Goal: Navigation & Orientation: Find specific page/section

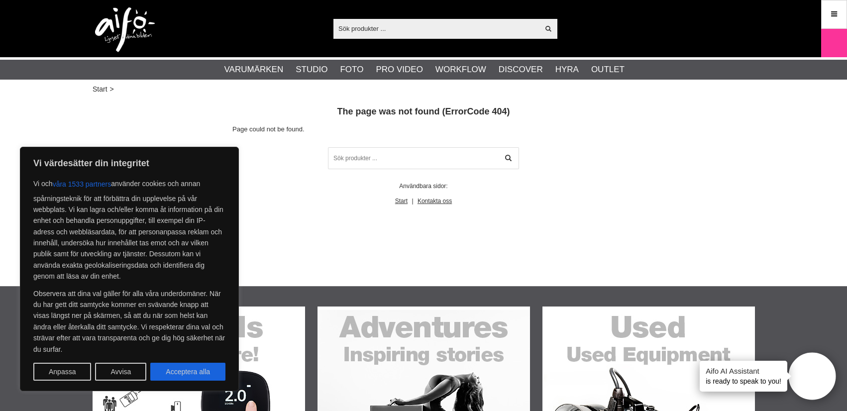
drag, startPoint x: 201, startPoint y: 372, endPoint x: 194, endPoint y: 364, distance: 10.2
click at [201, 371] on button "Acceptera alla" at bounding box center [187, 372] width 75 height 18
checkbox input "true"
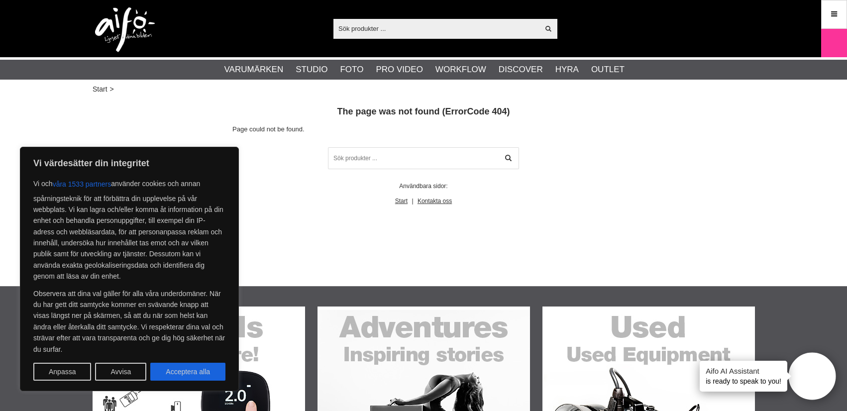
checkbox input "true"
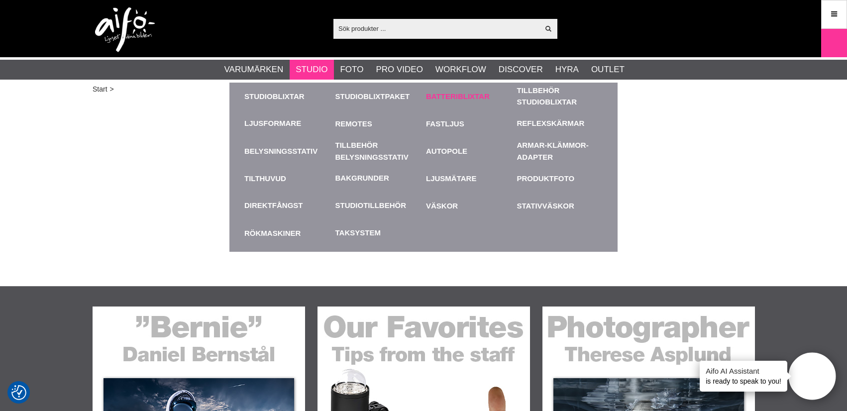
click at [445, 96] on link "Batteriblixtar" at bounding box center [469, 96] width 86 height 27
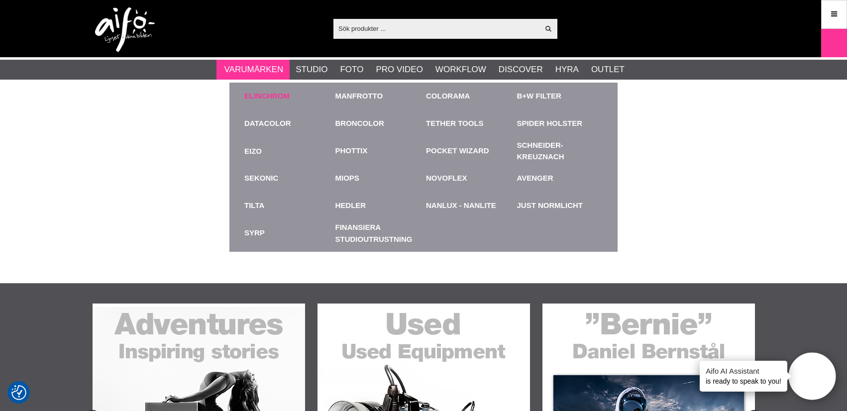
click at [270, 95] on link "Elinchrom" at bounding box center [266, 96] width 45 height 11
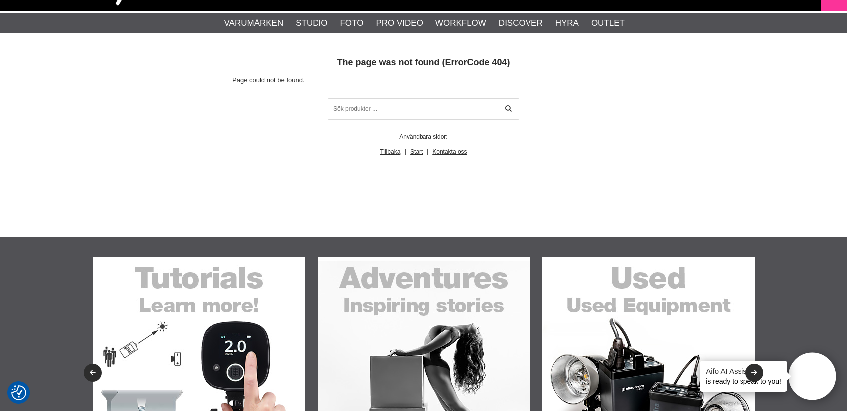
scroll to position [51, 0]
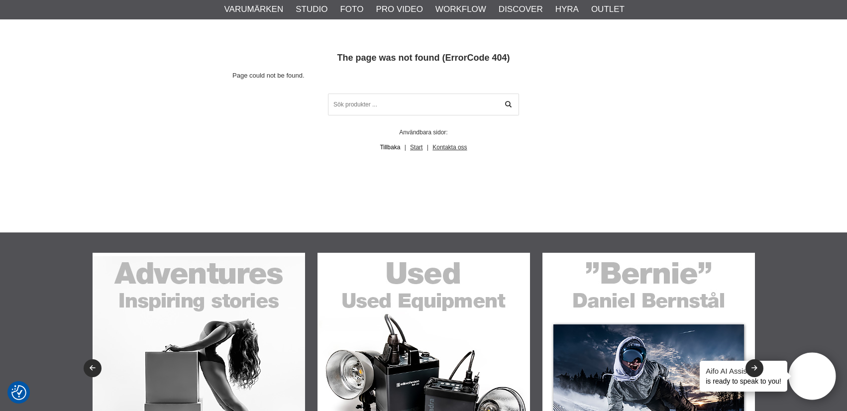
click at [394, 149] on link "Tillbaka" at bounding box center [390, 147] width 20 height 7
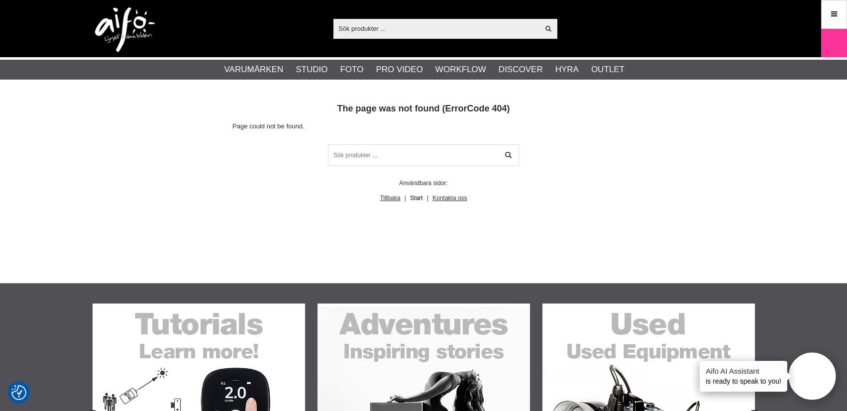
click at [415, 197] on link "Start" at bounding box center [416, 198] width 12 height 7
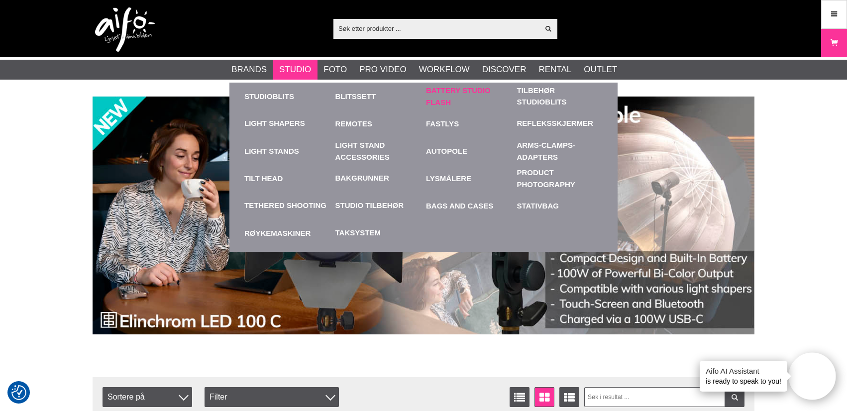
scroll to position [1, 0]
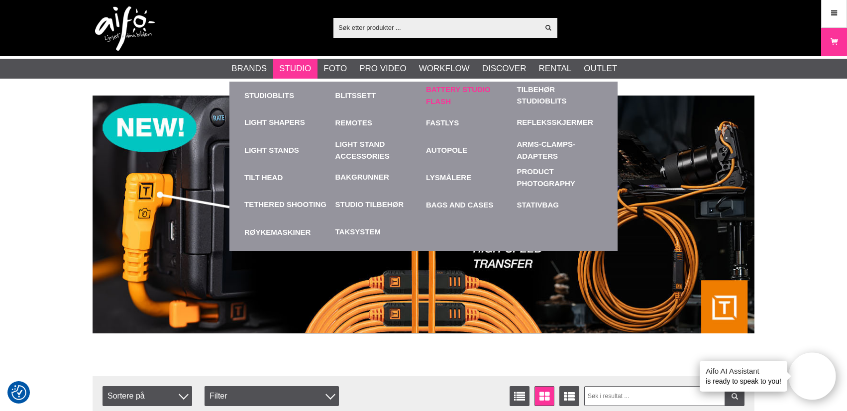
click at [450, 92] on link "Battery Studio Flash" at bounding box center [469, 95] width 86 height 27
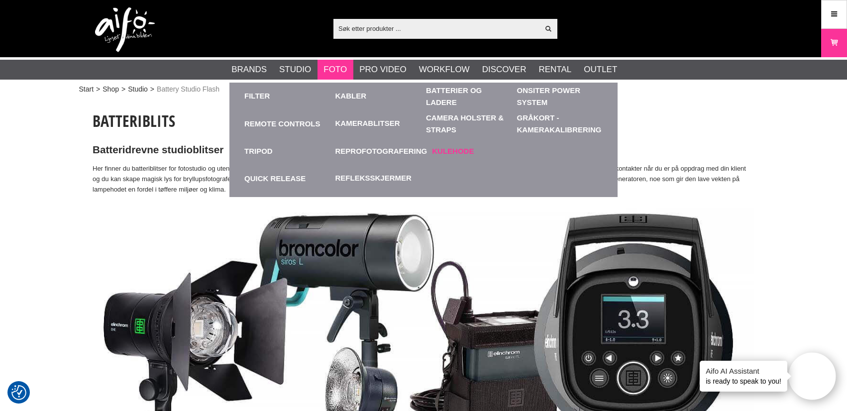
click at [460, 152] on link "Kulehode" at bounding box center [475, 150] width 86 height 27
